Goal: Task Accomplishment & Management: Manage account settings

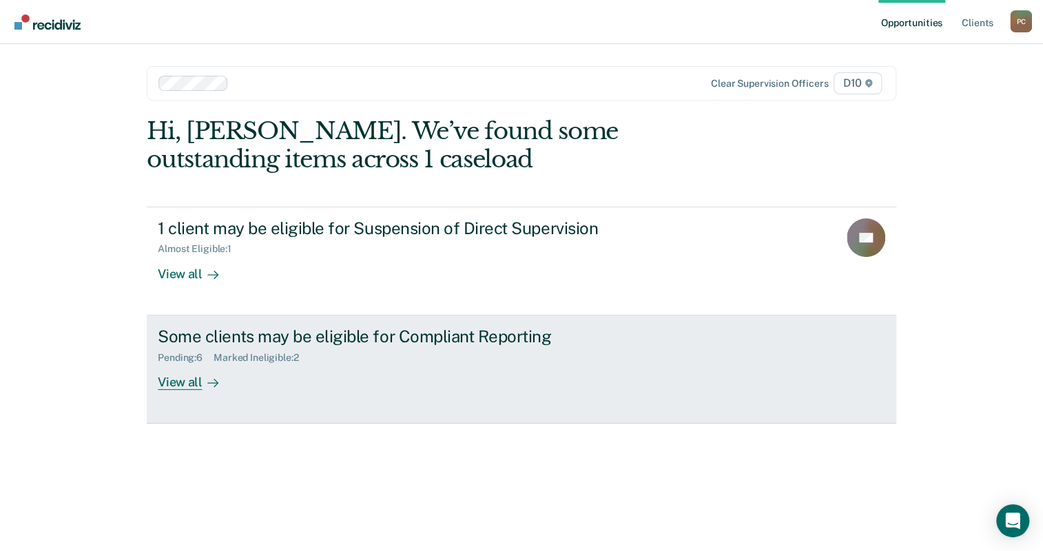
click at [353, 346] on div "Pending : 6 Marked Ineligible : 2" at bounding box center [400, 354] width 484 height 17
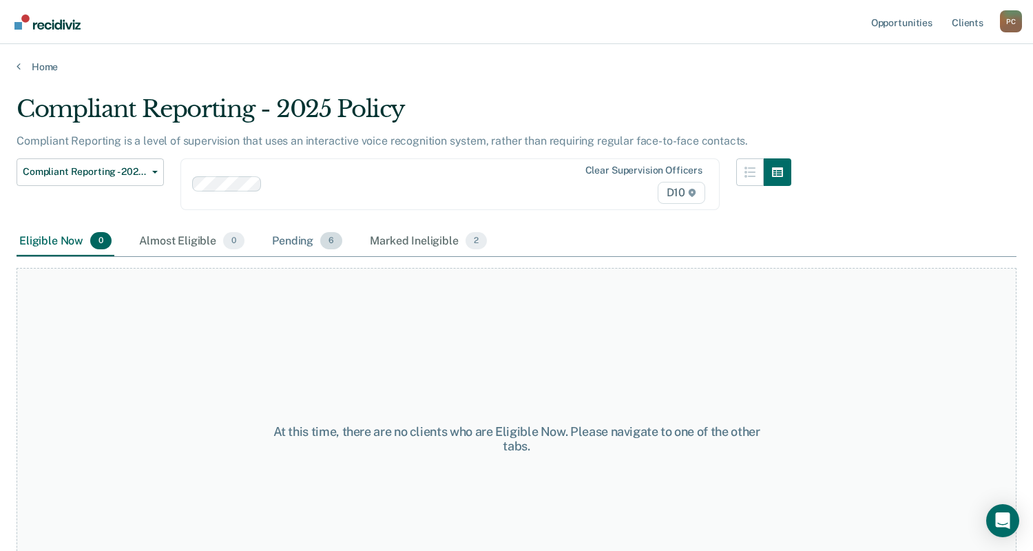
click at [269, 227] on div "Pending 6" at bounding box center [307, 242] width 76 height 30
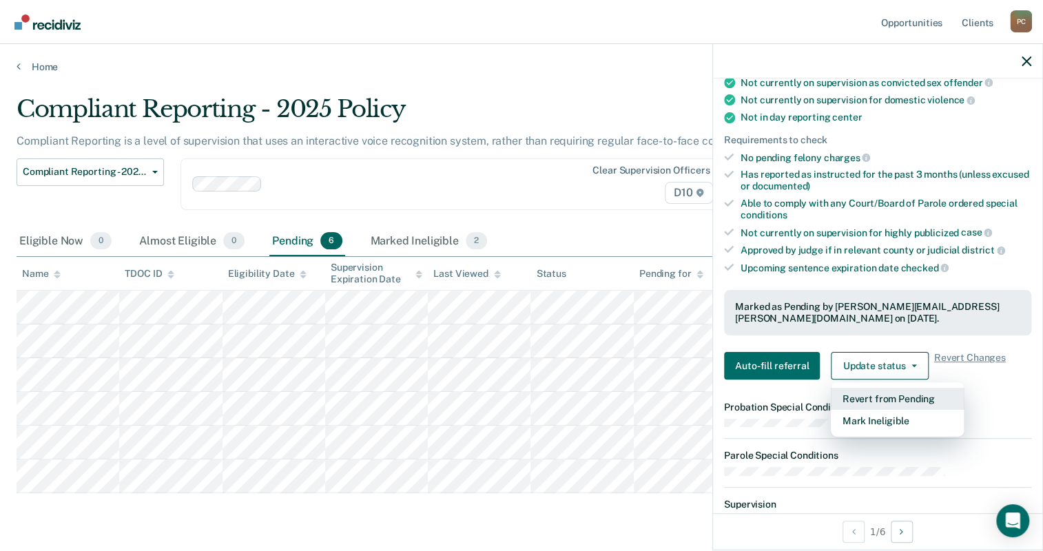
scroll to position [264, 0]
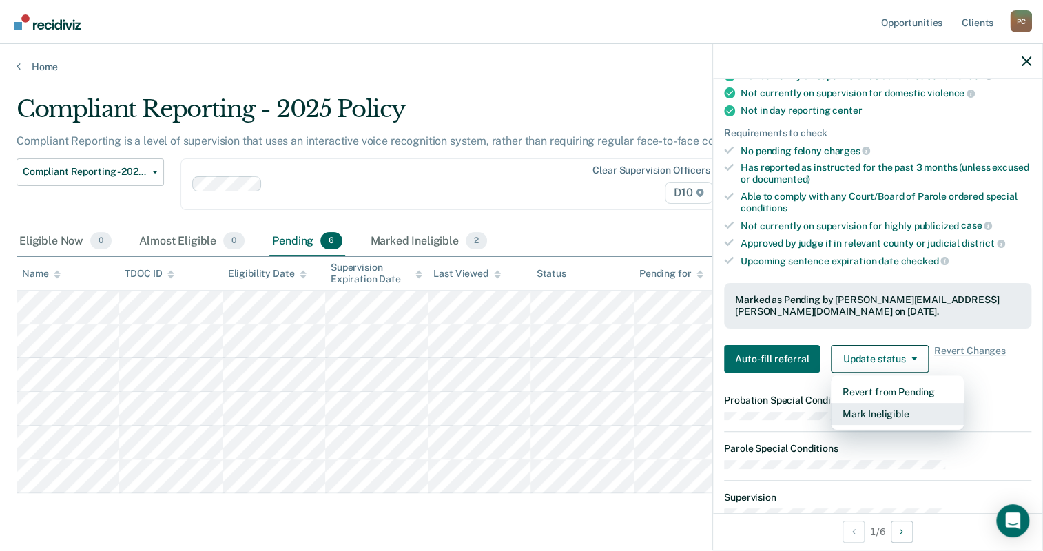
click at [924, 403] on button "Mark Ineligible" at bounding box center [897, 414] width 133 height 22
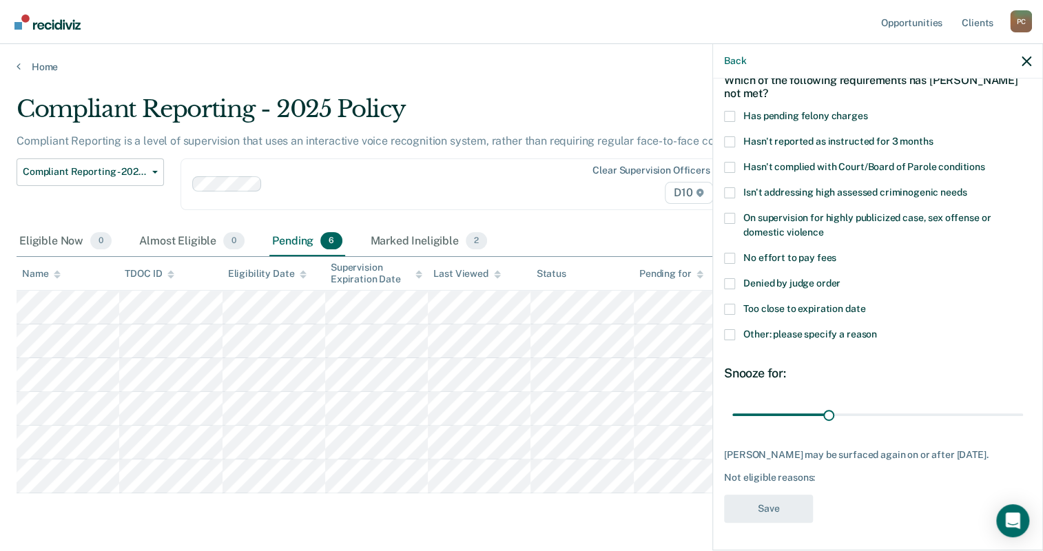
scroll to position [0, 0]
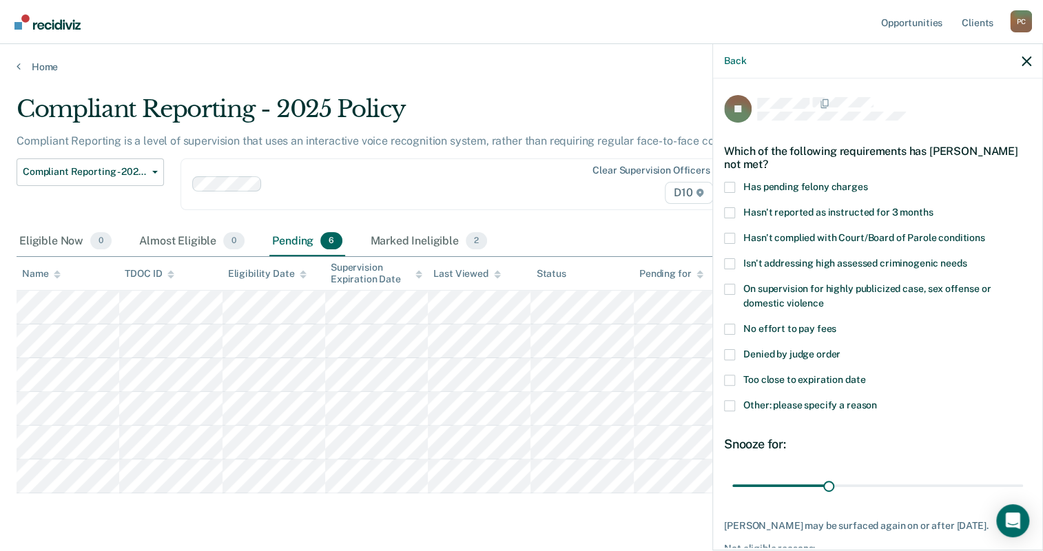
click at [735, 400] on span at bounding box center [729, 405] width 11 height 11
click at [877, 400] on input "Other: please specify a reason" at bounding box center [877, 400] width 0 height 0
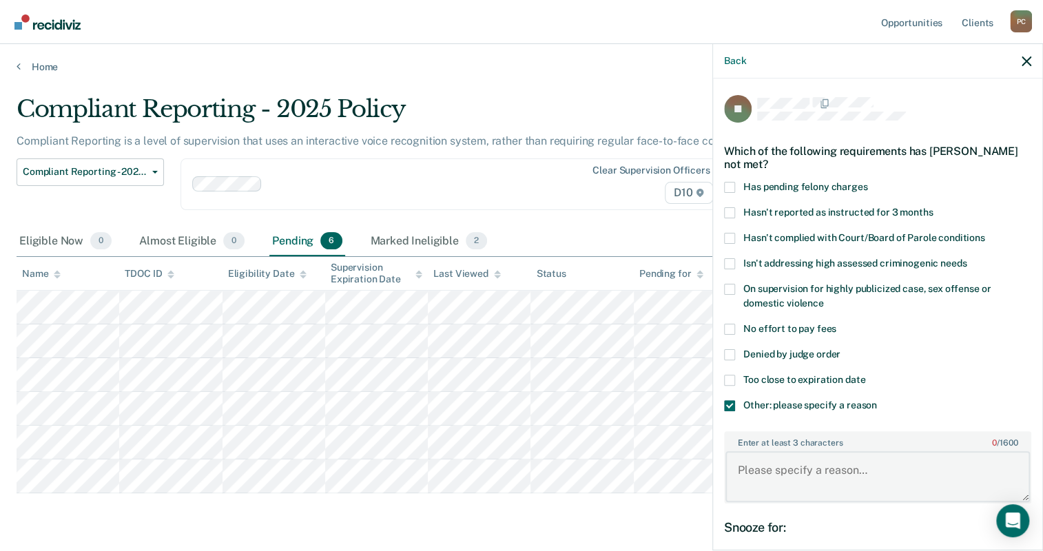
click at [858, 451] on textarea "Enter at least 3 characters 0 / 1600" at bounding box center [877, 476] width 304 height 51
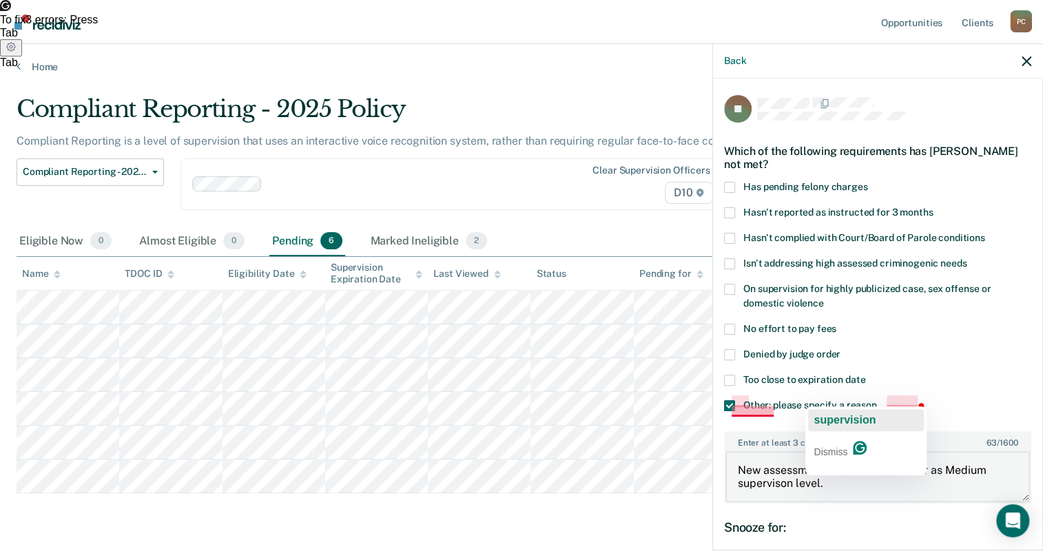
click at [842, 418] on span "supervision" at bounding box center [844, 420] width 62 height 12
click at [829, 410] on span "The new" at bounding box center [835, 410] width 44 height 12
click at [838, 422] on span "Medium" at bounding box center [845, 420] width 39 height 12
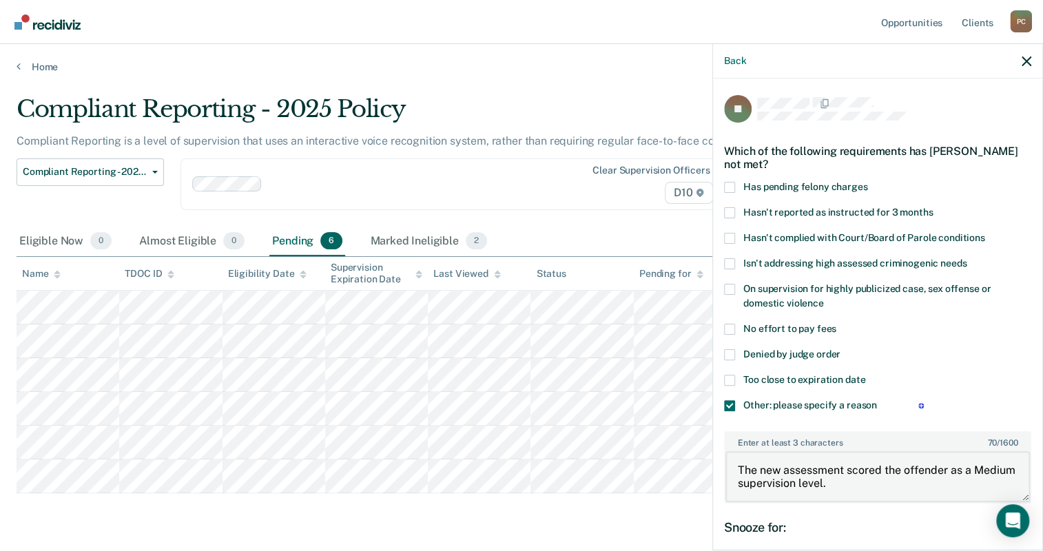
click at [933, 451] on textarea "The new assessment scored the offender as a Medium supervision level." at bounding box center [877, 476] width 304 height 51
type textarea "The new assessment scored the offender as a Medium supervision level."
drag, startPoint x: 877, startPoint y: 466, endPoint x: 1076, endPoint y: 463, distance: 199.1
type input "90"
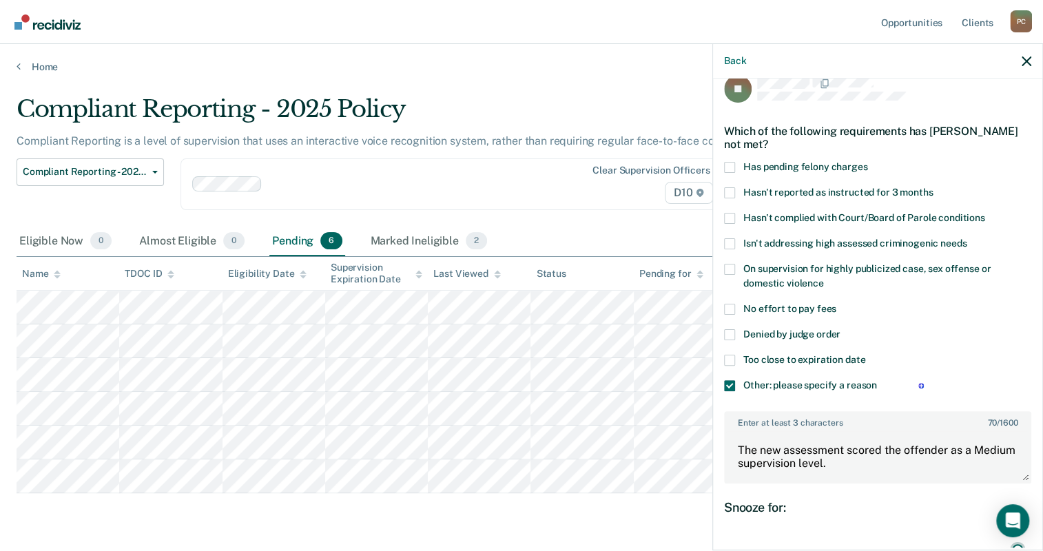
scroll to position [38, 0]
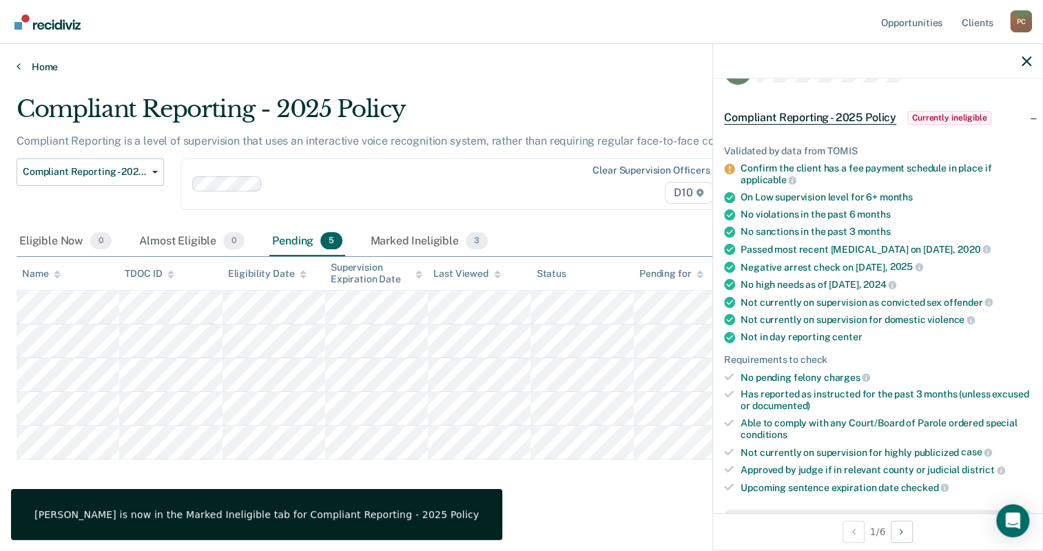
click at [17, 61] on link "Home" at bounding box center [522, 67] width 1010 height 12
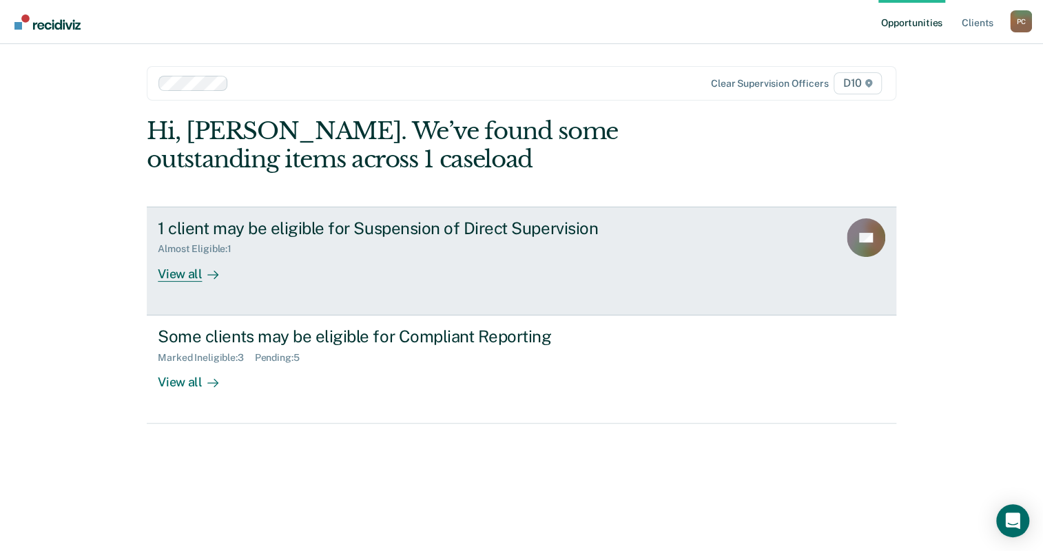
click at [364, 218] on div "1 client may be eligible for Suspension of Direct Supervision Almost Eligible :…" at bounding box center [416, 249] width 517 height 63
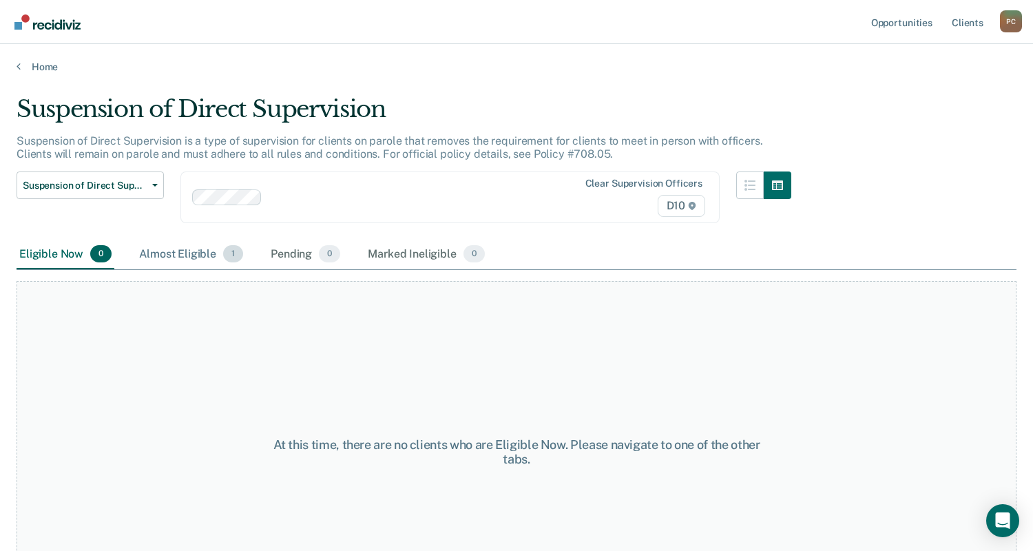
click at [147, 240] on div "Almost Eligible 1" at bounding box center [191, 255] width 110 height 30
